Goal: Task Accomplishment & Management: Use online tool/utility

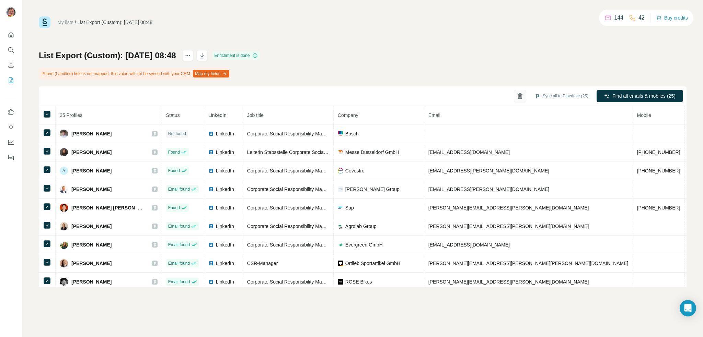
click at [516, 98] on icon "button" at bounding box center [519, 96] width 7 height 7
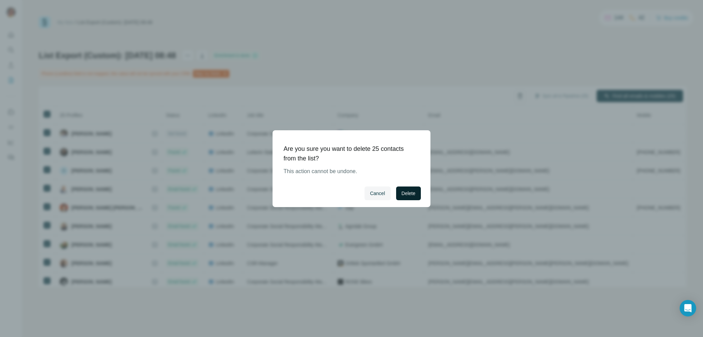
click at [410, 192] on span "Delete" at bounding box center [408, 193] width 14 height 7
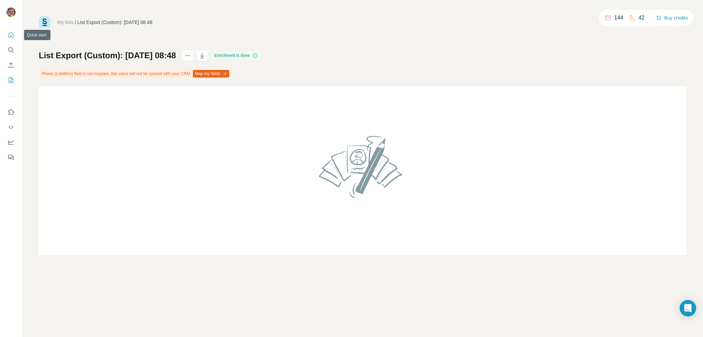
click at [12, 35] on icon "Quick start" at bounding box center [11, 35] width 7 height 7
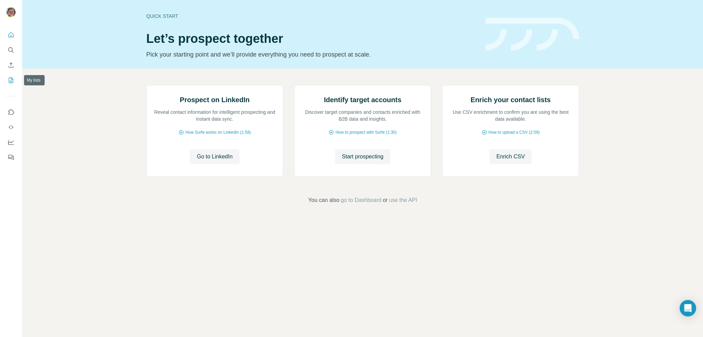
click at [11, 80] on icon "My lists" at bounding box center [11, 80] width 7 height 7
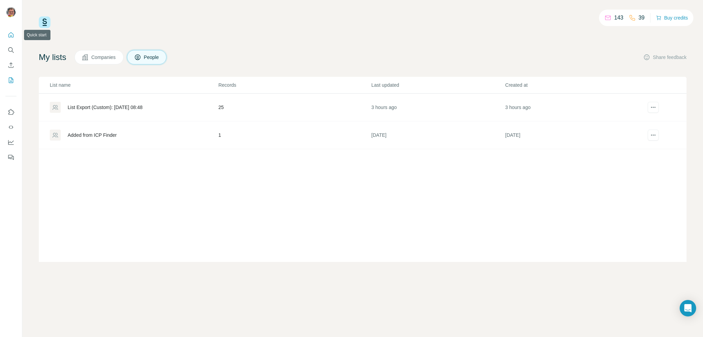
click at [10, 35] on icon "Quick start" at bounding box center [11, 35] width 7 height 7
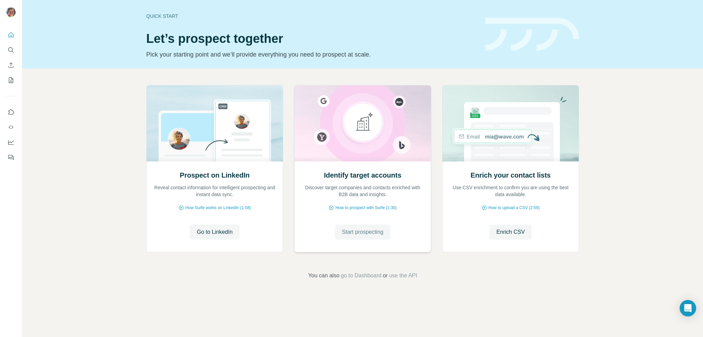
click at [362, 233] on span "Start prospecting" at bounding box center [363, 232] width 42 height 8
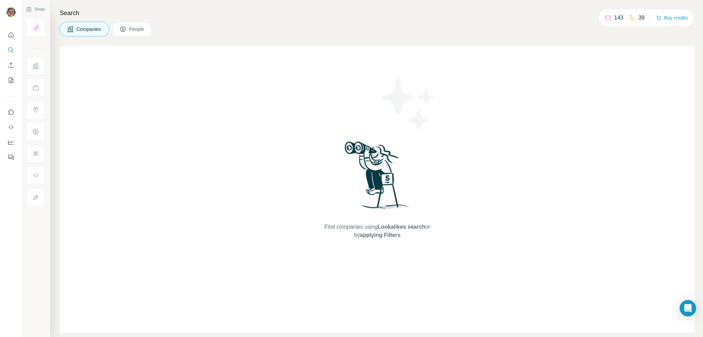
click at [140, 32] on span "People" at bounding box center [137, 29] width 16 height 7
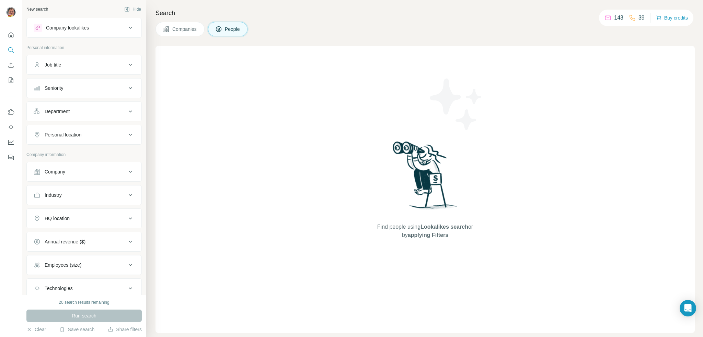
click at [82, 66] on div "Job title" at bounding box center [80, 64] width 93 height 7
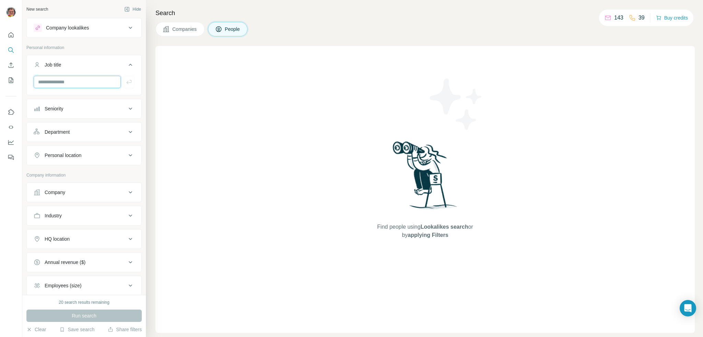
click at [82, 79] on input "text" at bounding box center [77, 82] width 87 height 12
type input "***"
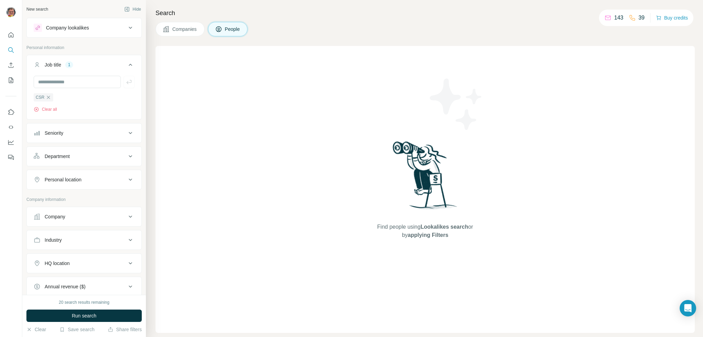
click at [77, 181] on div "Personal location" at bounding box center [63, 179] width 37 height 7
click at [76, 195] on input "text" at bounding box center [84, 197] width 101 height 12
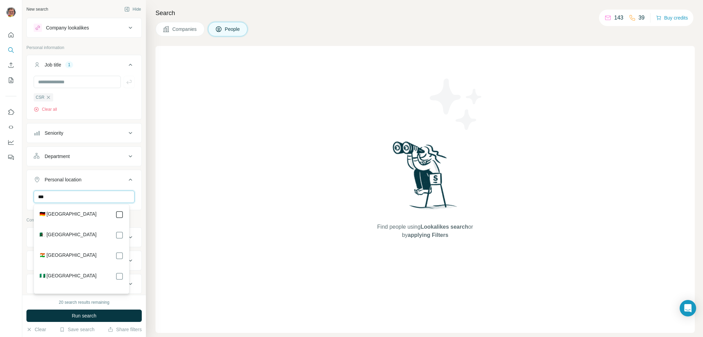
type input "***"
click at [126, 181] on icon at bounding box center [130, 180] width 8 height 8
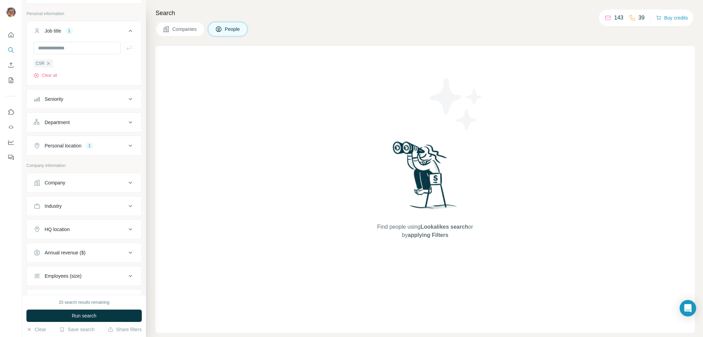
scroll to position [69, 0]
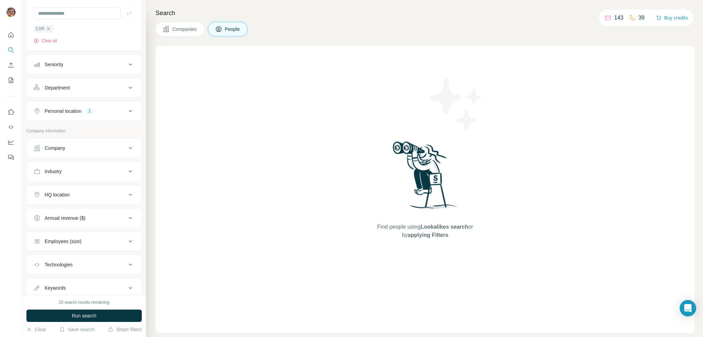
click at [126, 195] on icon at bounding box center [130, 195] width 8 height 8
click at [88, 208] on input "text" at bounding box center [84, 212] width 101 height 12
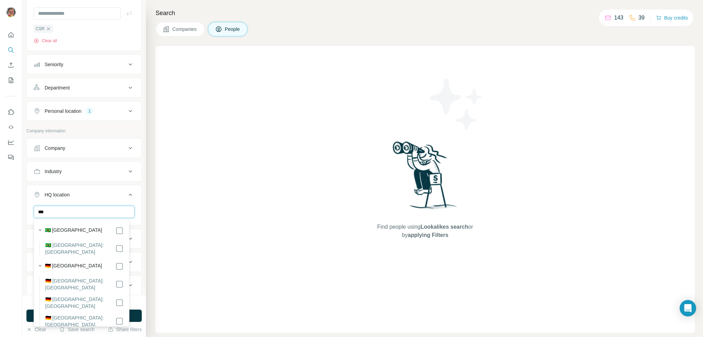
type input "***"
click at [126, 194] on icon at bounding box center [130, 195] width 8 height 8
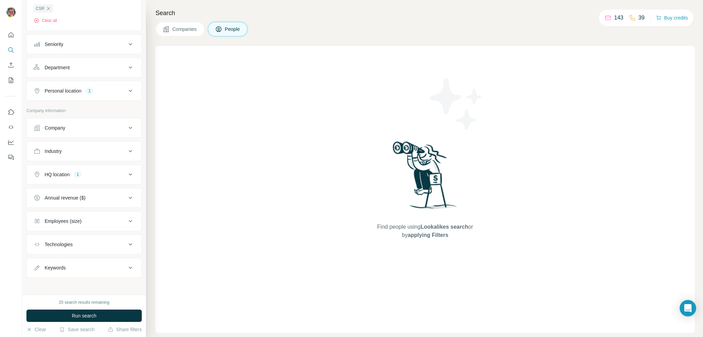
scroll to position [89, 0]
click at [82, 315] on span "Run search" at bounding box center [84, 316] width 25 height 7
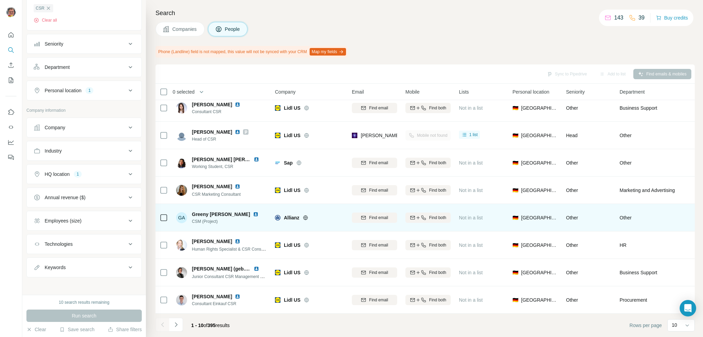
scroll to position [0, 0]
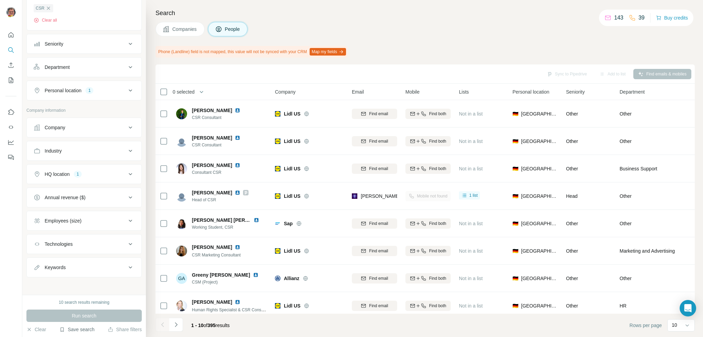
click at [80, 329] on button "Save search" at bounding box center [76, 329] width 35 height 7
click at [88, 305] on div "Save search" at bounding box center [96, 304] width 72 height 14
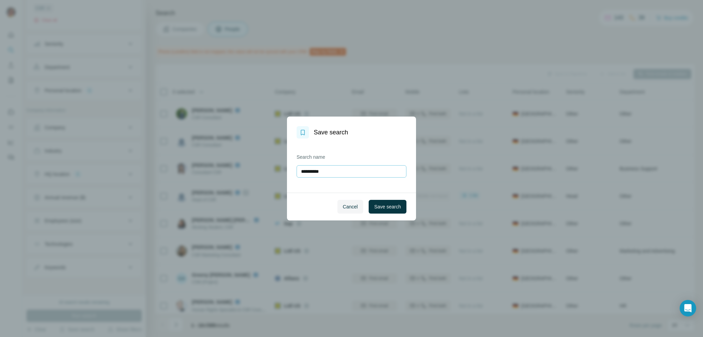
click at [349, 171] on input "**********" at bounding box center [351, 171] width 110 height 12
click at [349, 170] on input "**********" at bounding box center [351, 171] width 110 height 12
type input "*"
type input "**********"
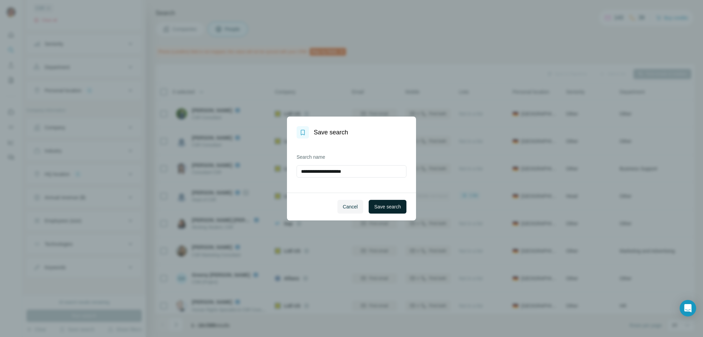
click at [388, 208] on span "Save search" at bounding box center [387, 206] width 27 height 7
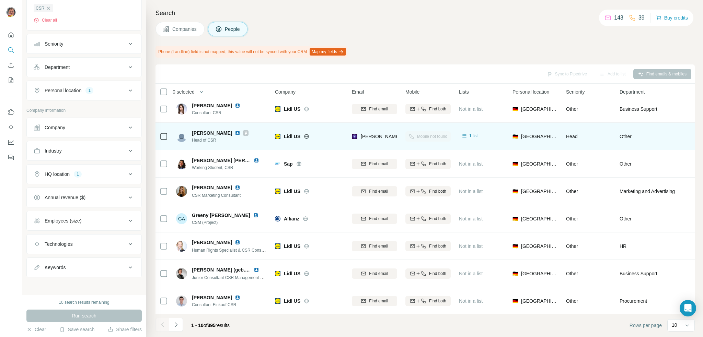
scroll to position [64, 0]
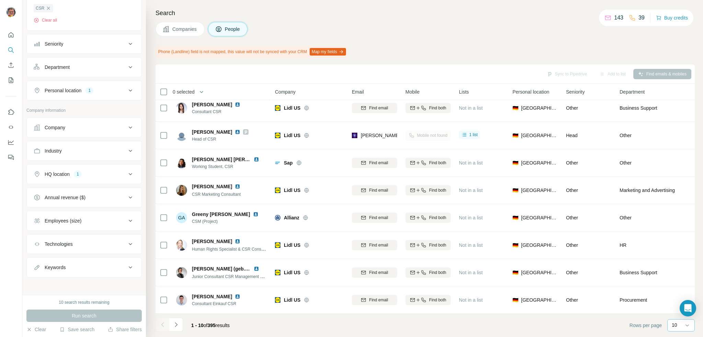
click at [682, 326] on div "10" at bounding box center [679, 325] width 17 height 7
click at [670, 314] on div "10" at bounding box center [681, 310] width 24 height 12
click at [672, 324] on p "10" at bounding box center [673, 325] width 5 height 7
click at [680, 273] on div "60" at bounding box center [681, 273] width 16 height 7
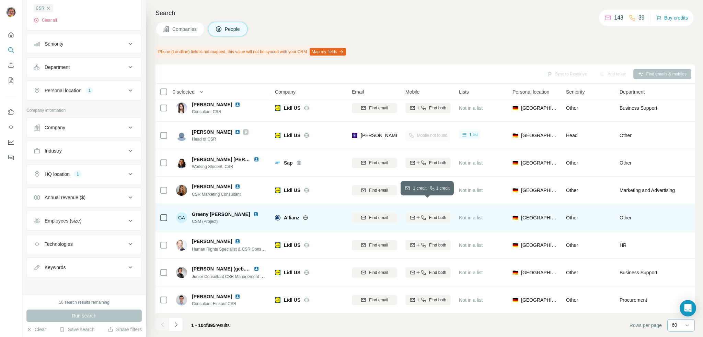
scroll to position [64, 0]
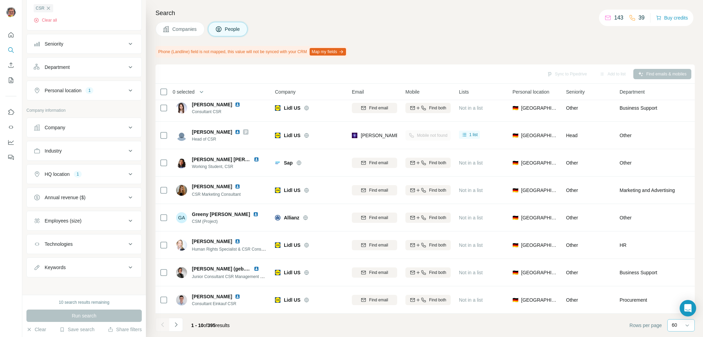
click at [83, 316] on div "Run search" at bounding box center [83, 316] width 115 height 12
click at [39, 329] on button "Clear" at bounding box center [36, 329] width 20 height 7
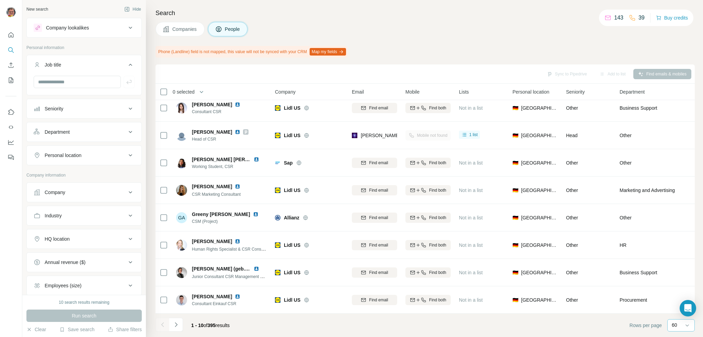
click at [126, 27] on icon at bounding box center [130, 28] width 8 height 8
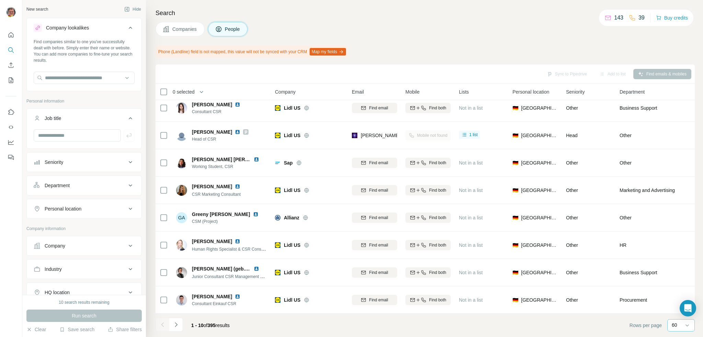
click at [91, 10] on div "New search Hide" at bounding box center [83, 9] width 115 height 10
click at [34, 11] on div "New search" at bounding box center [37, 9] width 22 height 6
click at [33, 328] on button "Clear" at bounding box center [36, 329] width 20 height 7
click at [29, 330] on icon "button" at bounding box center [29, 329] width 3 height 3
click at [438, 44] on div "Search Companies People Phone (Landline) field is not mapped, this value will n…" at bounding box center [424, 168] width 557 height 337
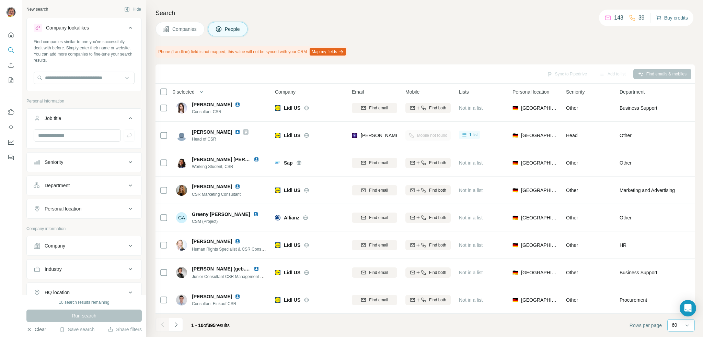
click at [671, 21] on button "Buy credits" at bounding box center [672, 18] width 32 height 10
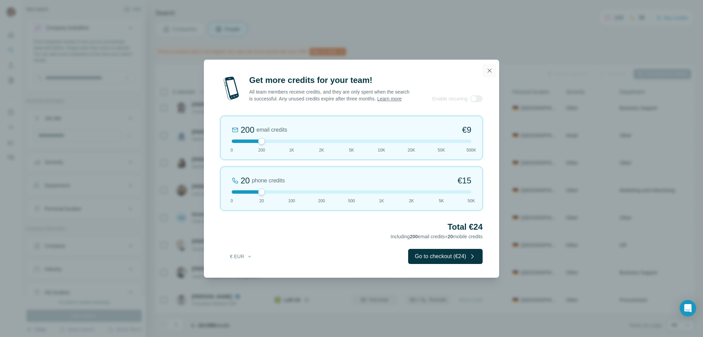
click at [488, 68] on icon "button" at bounding box center [489, 70] width 7 height 7
